Goal: Information Seeking & Learning: Learn about a topic

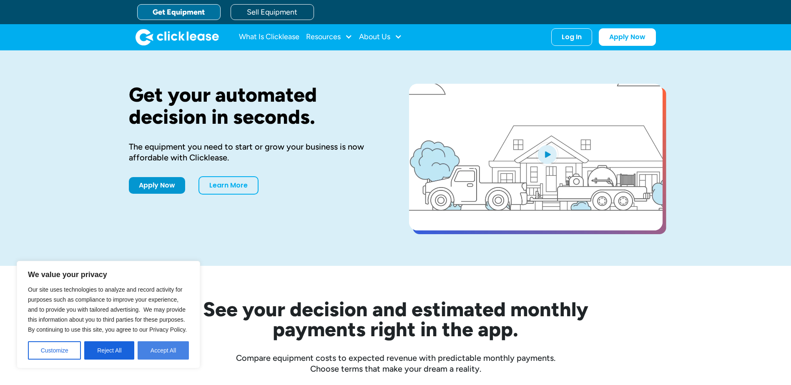
click at [177, 353] on button "Accept All" at bounding box center [163, 351] width 51 height 18
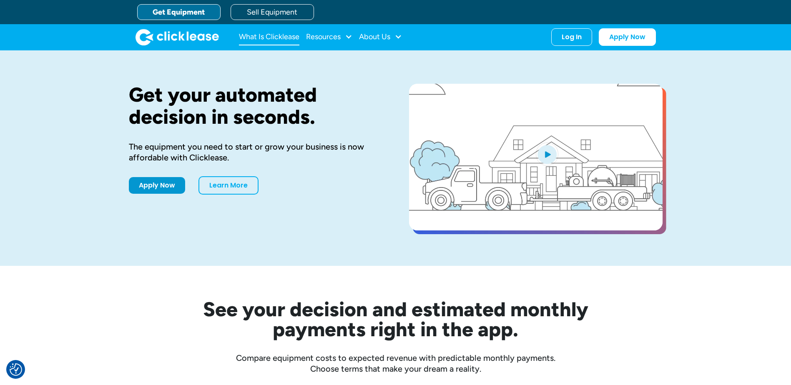
click at [259, 33] on link "What Is Clicklease" at bounding box center [269, 37] width 60 height 17
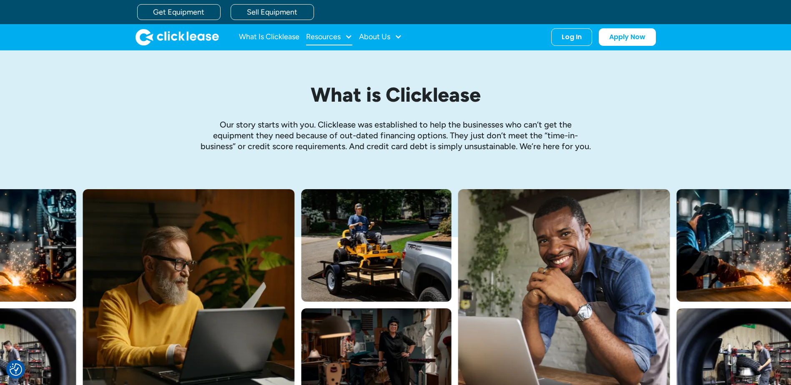
click at [342, 29] on div "Resources" at bounding box center [329, 37] width 46 height 17
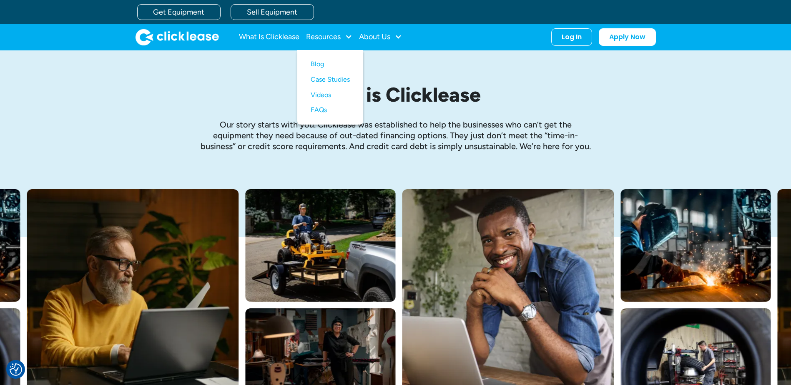
click at [190, 108] on div "What is Clicklease Our story starts with you. Clicklease was established to hel…" at bounding box center [396, 119] width 534 height 139
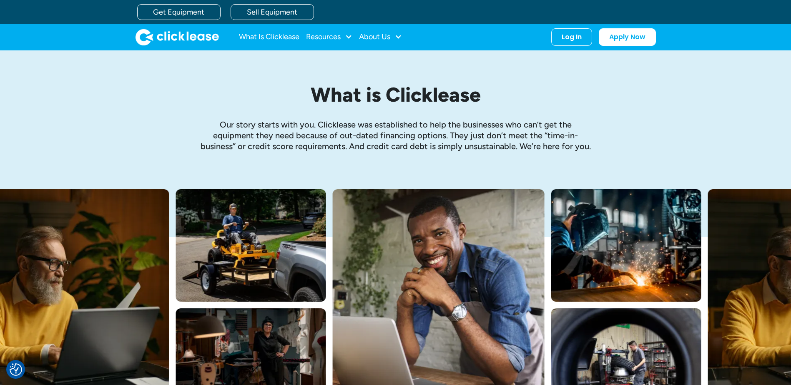
click at [156, 42] on img "home" at bounding box center [177, 37] width 83 height 17
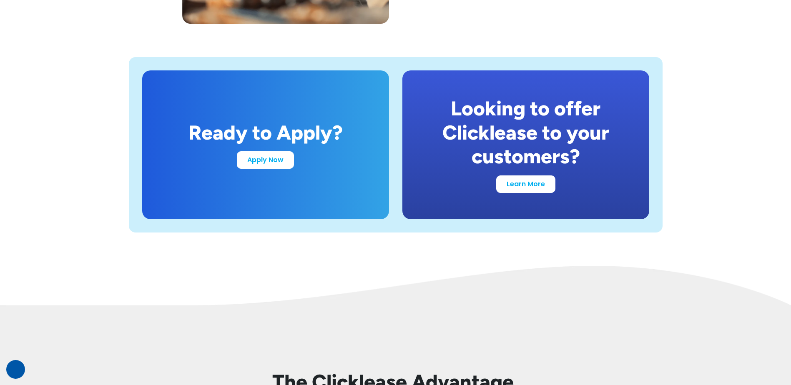
scroll to position [1561, 0]
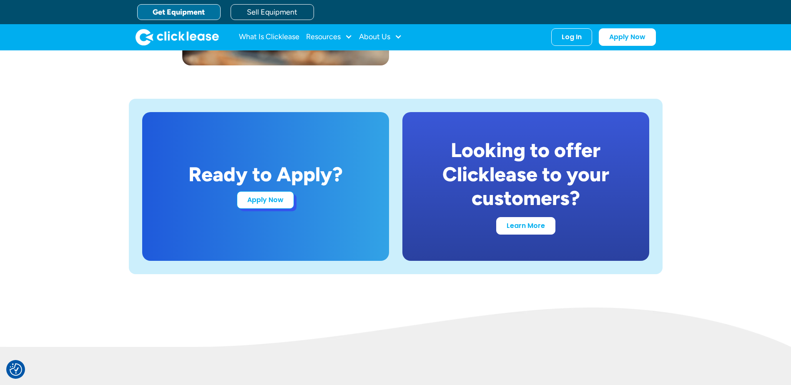
click at [261, 202] on link "Apply Now" at bounding box center [265, 200] width 57 height 18
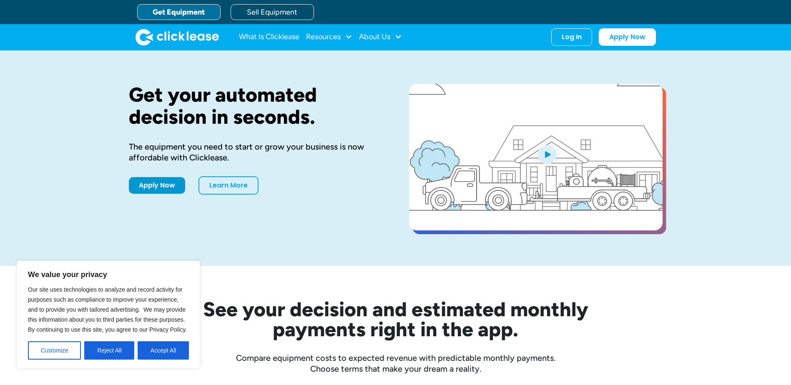
click at [182, 353] on button "Accept All" at bounding box center [163, 351] width 51 height 18
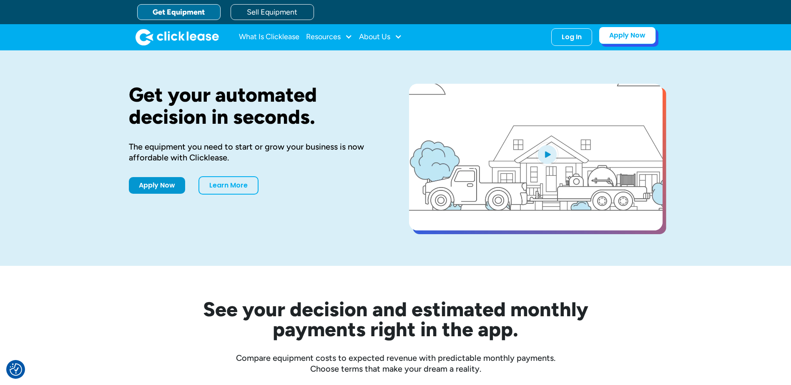
click at [635, 35] on link "Apply Now" at bounding box center [627, 36] width 57 height 18
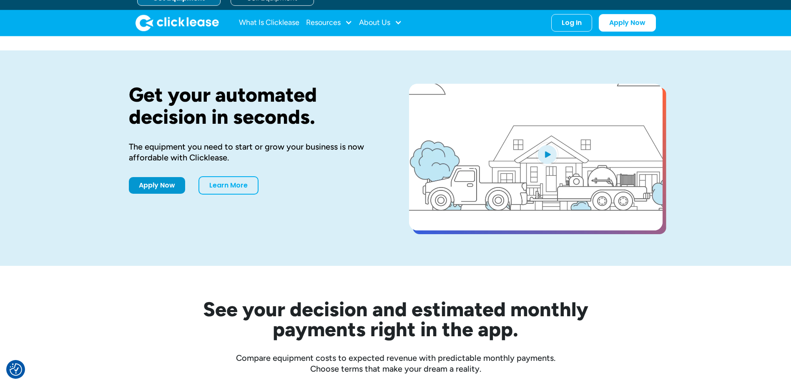
scroll to position [42, 0]
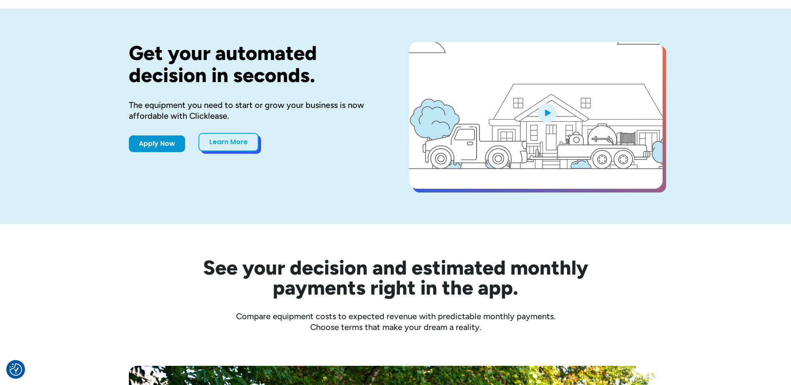
click at [244, 141] on link "Learn More" at bounding box center [229, 142] width 60 height 18
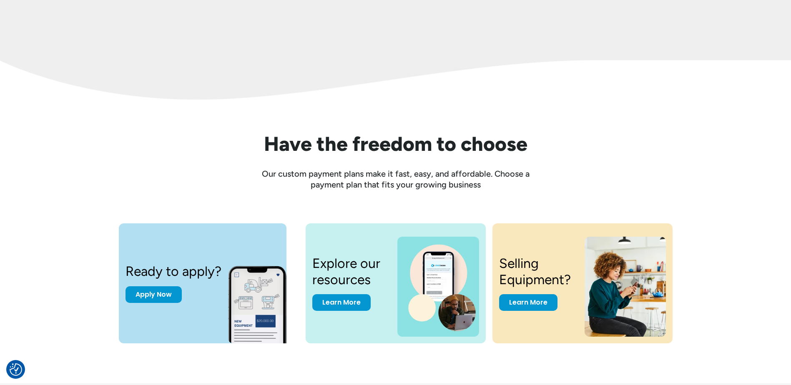
scroll to position [1001, 0]
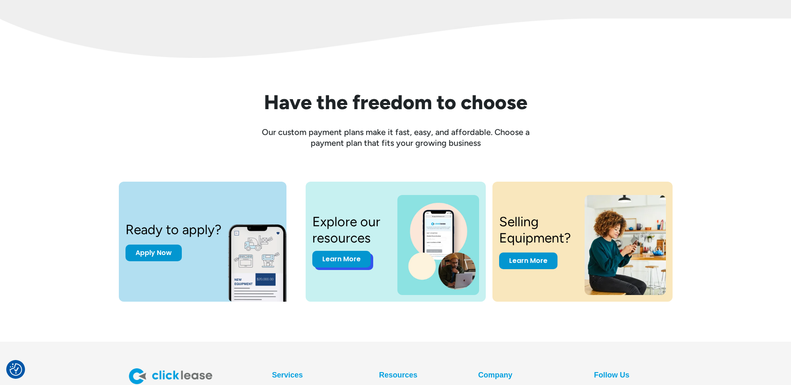
click at [344, 259] on link "Learn More" at bounding box center [341, 259] width 58 height 17
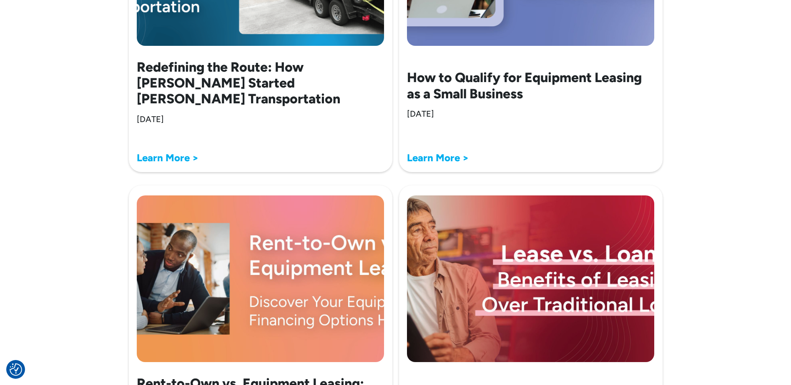
scroll to position [1251, 0]
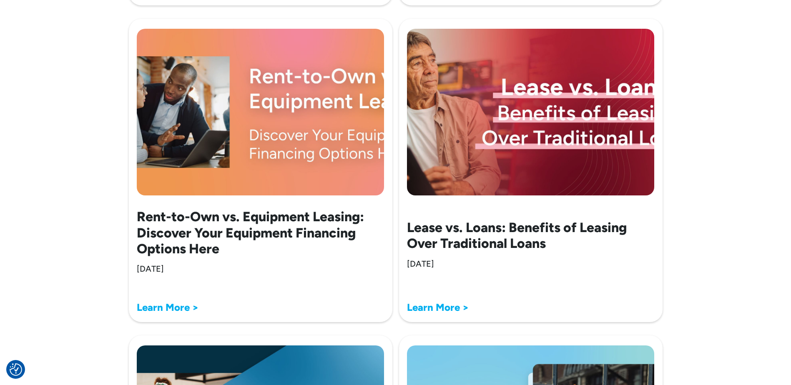
click at [251, 234] on h2 "Rent-to-Own vs. Equipment Leasing: Discover Your Equipment Financing Options He…" at bounding box center [261, 233] width 248 height 48
click at [163, 307] on strong "Learn More >" at bounding box center [168, 308] width 62 height 12
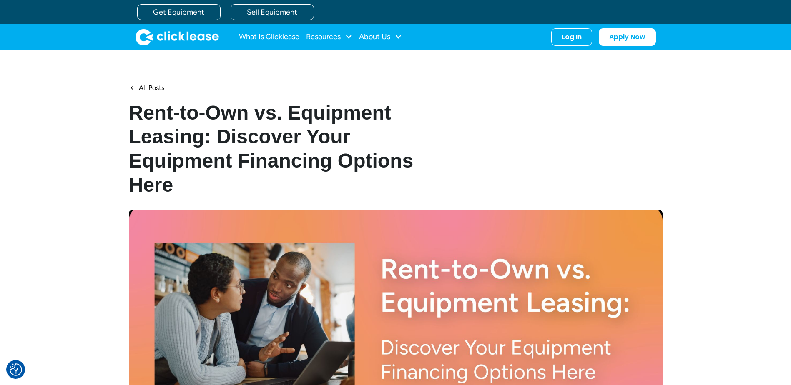
click at [282, 34] on link "What Is Clicklease" at bounding box center [269, 37] width 60 height 17
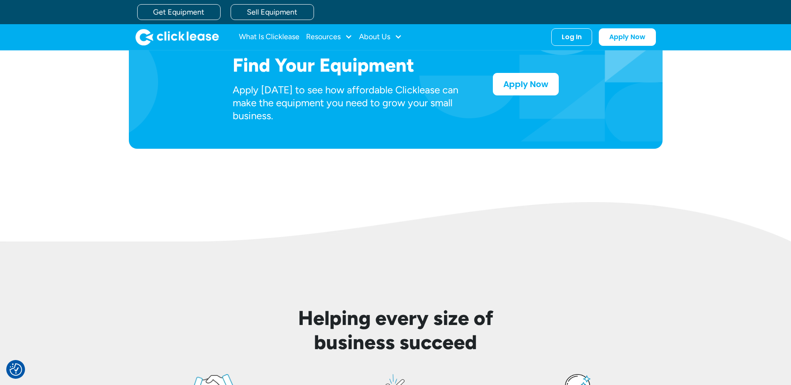
scroll to position [417, 0]
